Goal: Find specific page/section: Find specific page/section

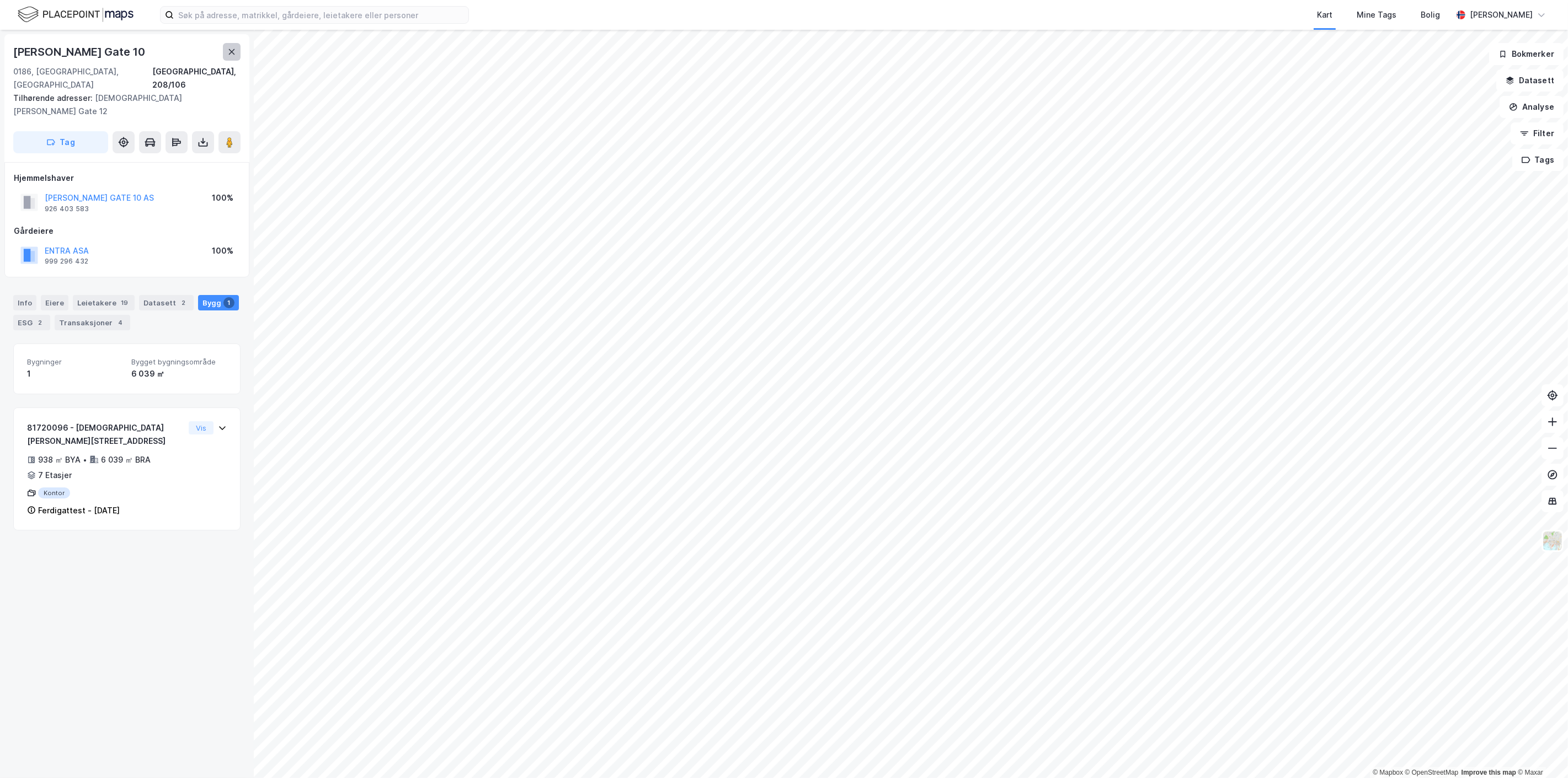
click at [230, 53] on icon at bounding box center [232, 52] width 6 height 6
